Goal: Information Seeking & Learning: Learn about a topic

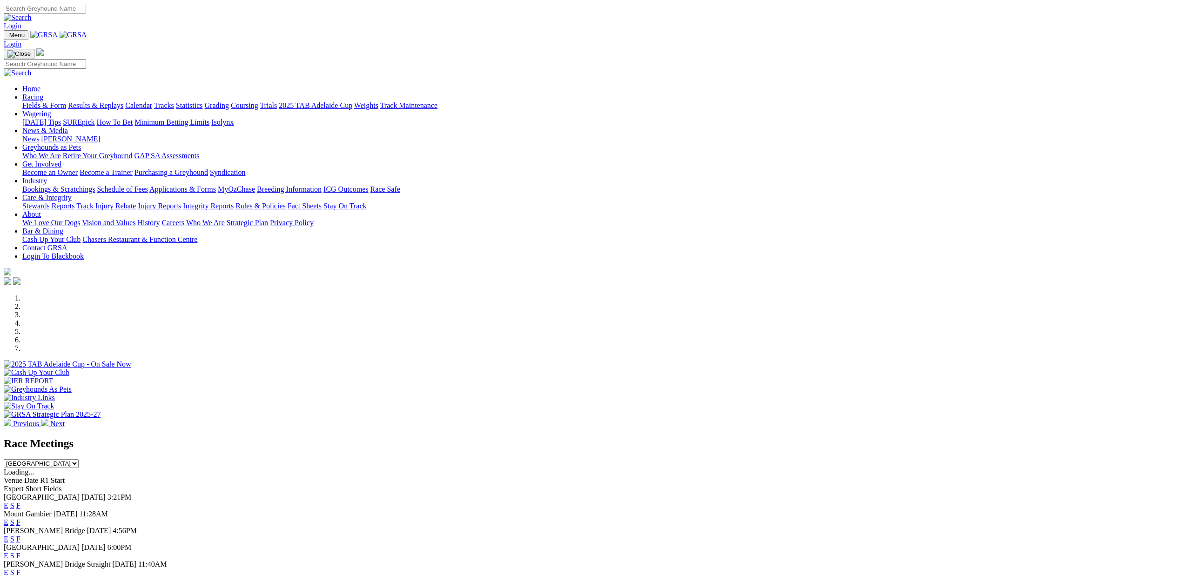
scroll to position [151, 0]
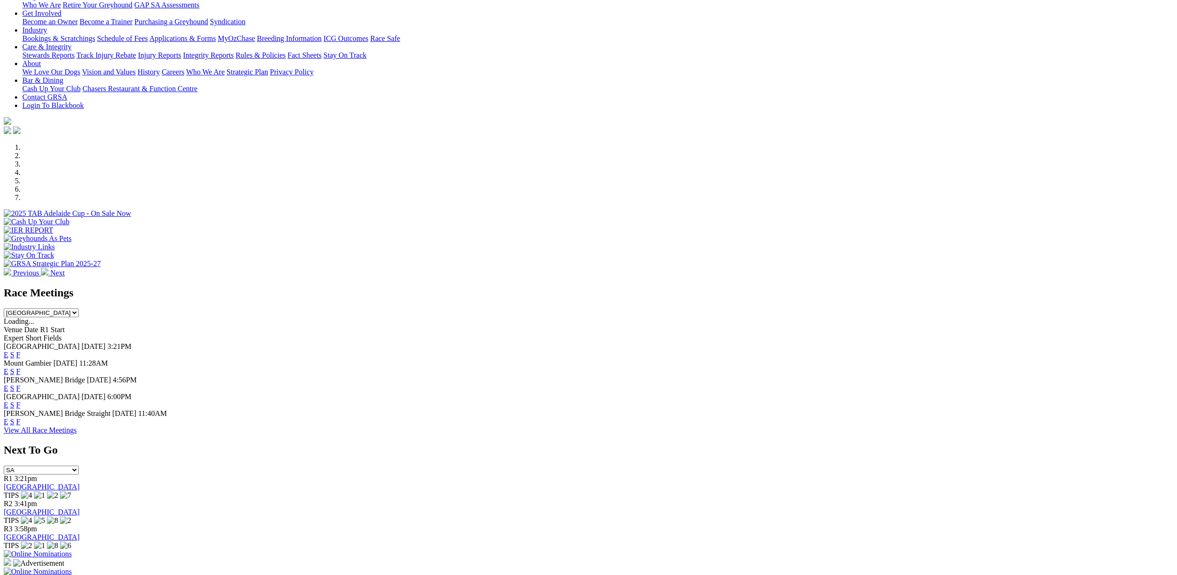
click at [79, 309] on select "[GEOGRAPHIC_DATA] [GEOGRAPHIC_DATA] [GEOGRAPHIC_DATA] [GEOGRAPHIC_DATA] [GEOGRA…" at bounding box center [41, 313] width 75 height 9
select select "VIC"
click at [79, 309] on select "[GEOGRAPHIC_DATA] [GEOGRAPHIC_DATA] [GEOGRAPHIC_DATA] [GEOGRAPHIC_DATA] [GEOGRA…" at bounding box center [41, 313] width 75 height 9
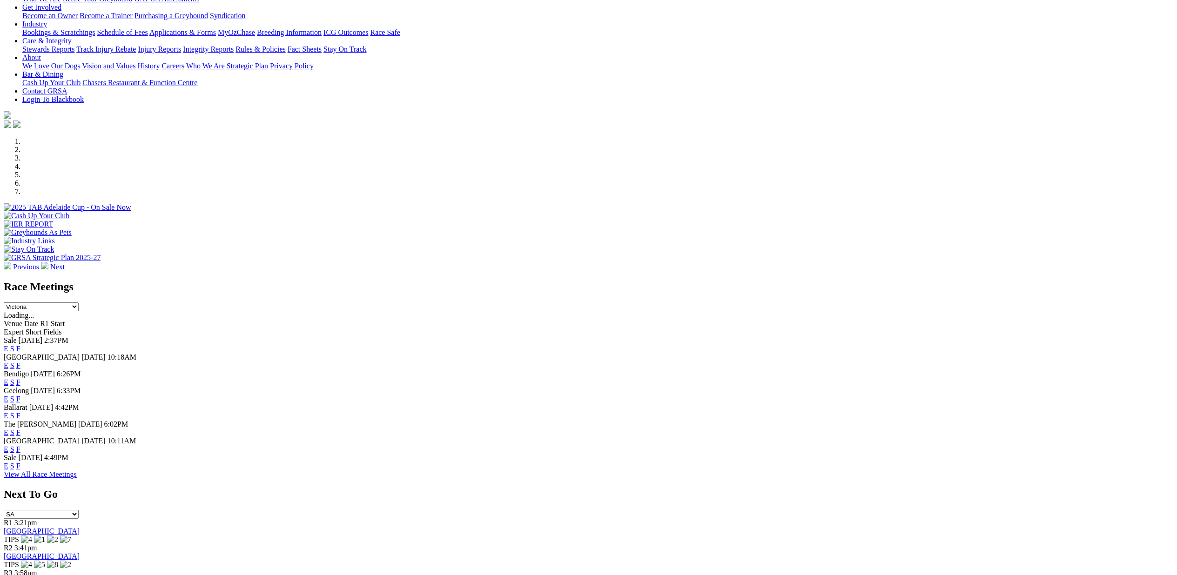
scroll to position [158, 0]
click at [8, 377] on link "E" at bounding box center [6, 381] width 5 height 8
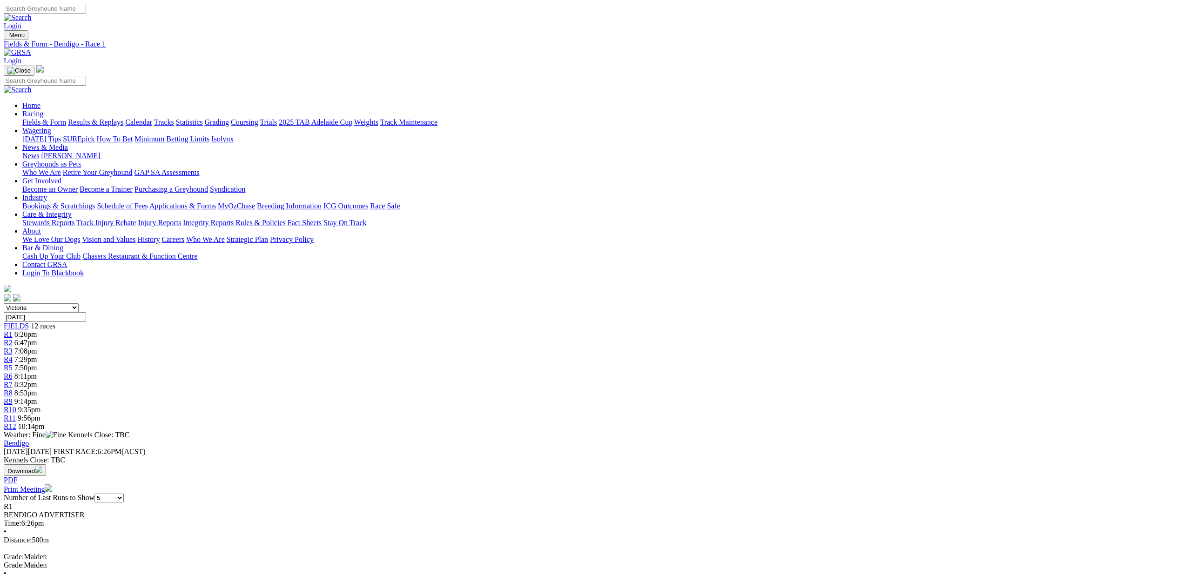
scroll to position [2, 0]
click at [40, 412] on span "9:56pm" at bounding box center [29, 416] width 23 height 8
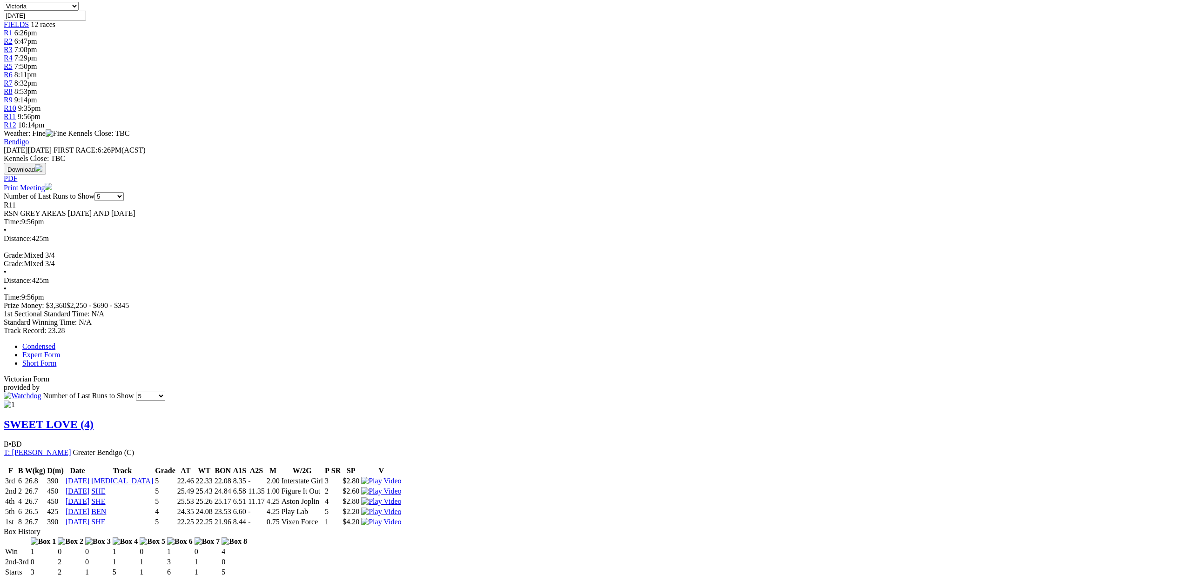
scroll to position [361, 0]
